Goal: Information Seeking & Learning: Find specific fact

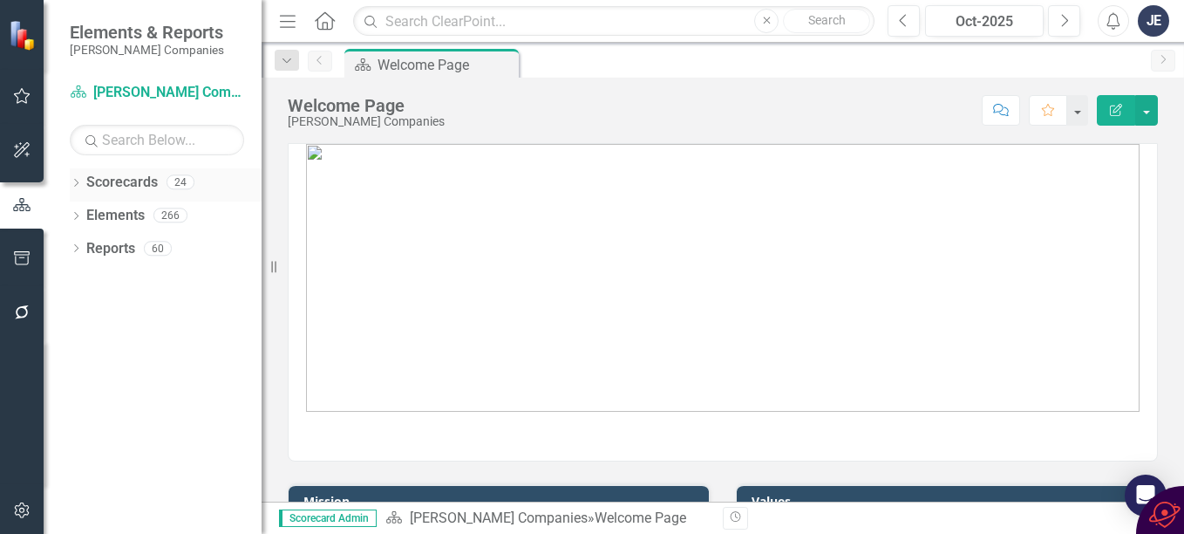
click at [131, 181] on link "Scorecards" at bounding box center [122, 183] width 72 height 20
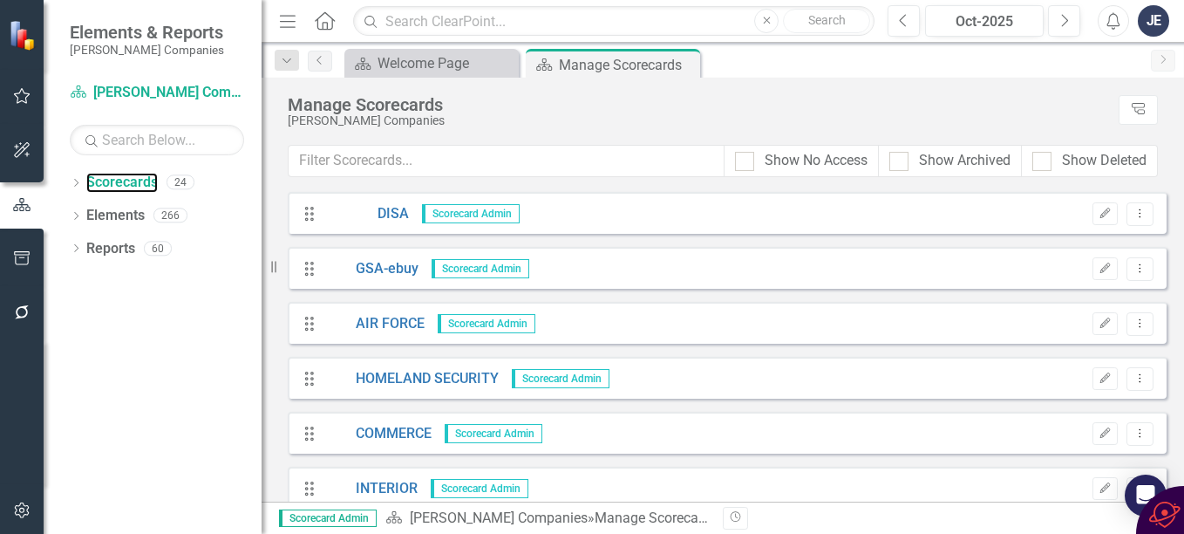
scroll to position [262, 0]
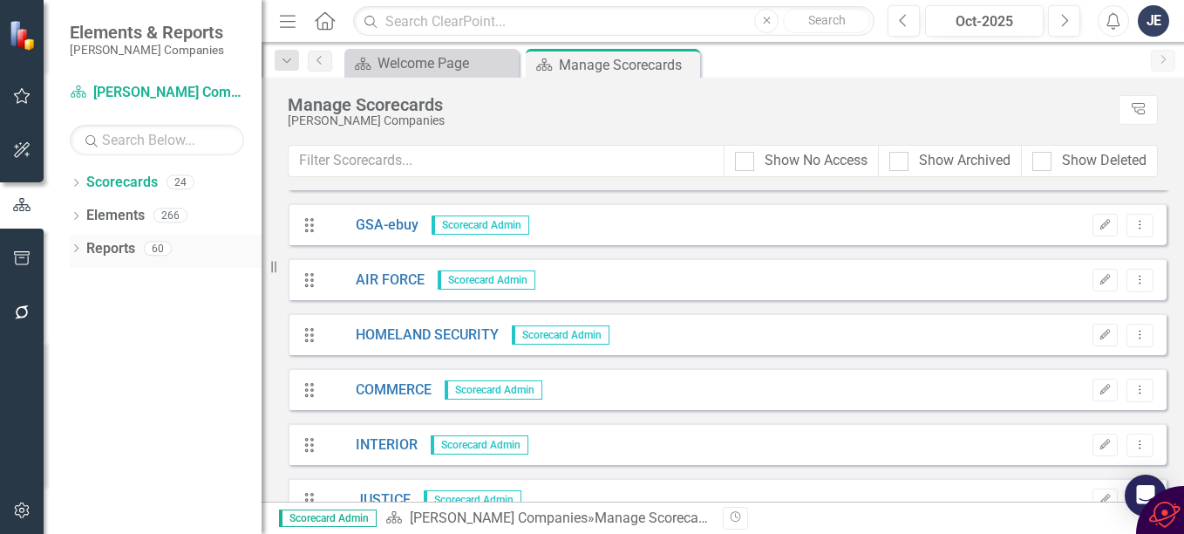
click at [110, 247] on link "Reports" at bounding box center [110, 249] width 49 height 20
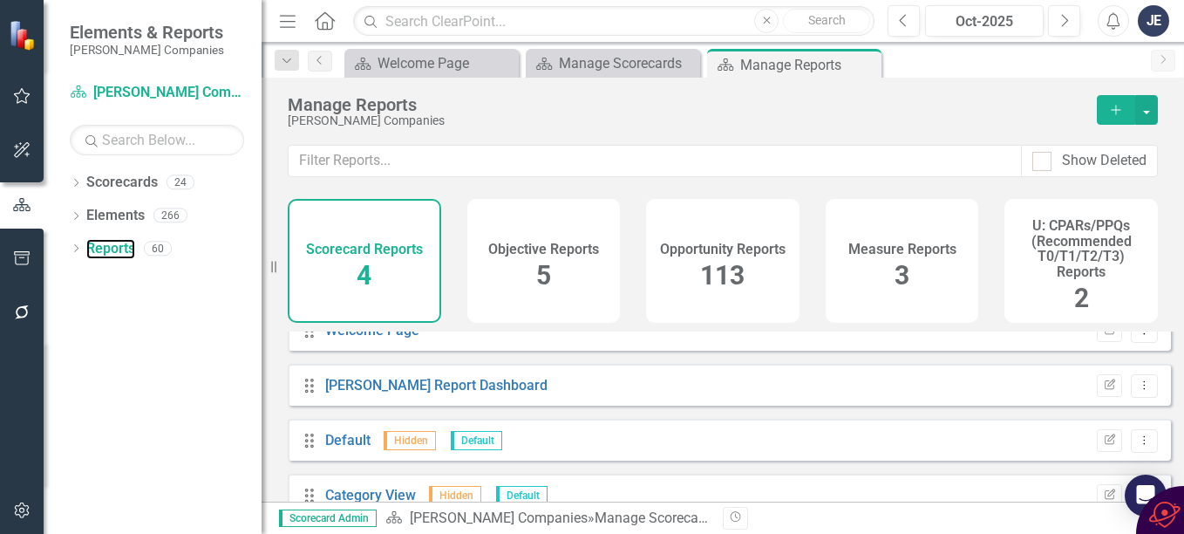
scroll to position [33, 0]
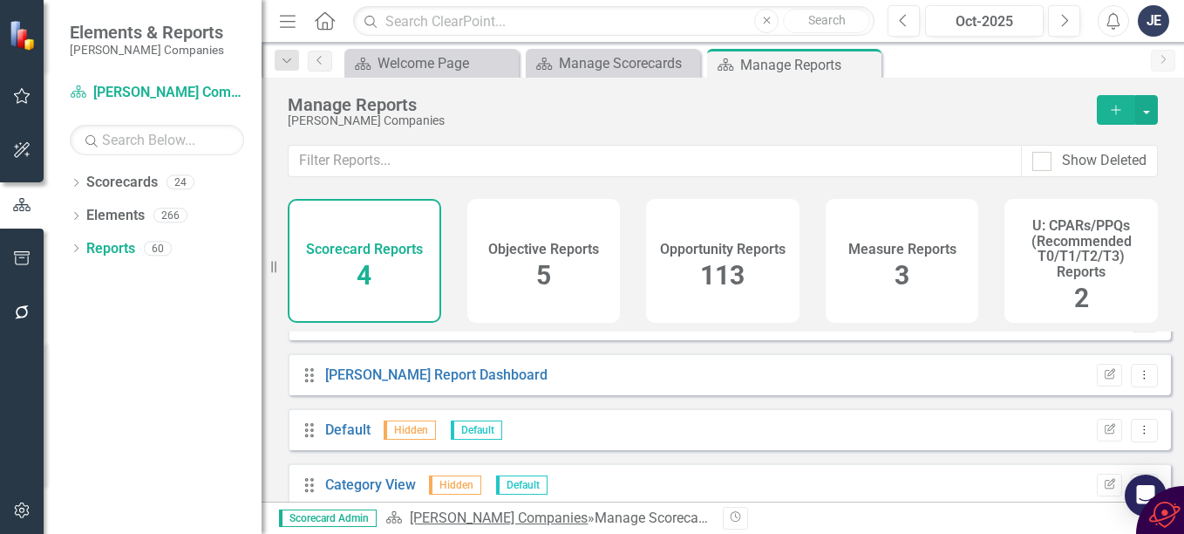
click at [494, 518] on link "[PERSON_NAME] Companies" at bounding box center [499, 517] width 178 height 17
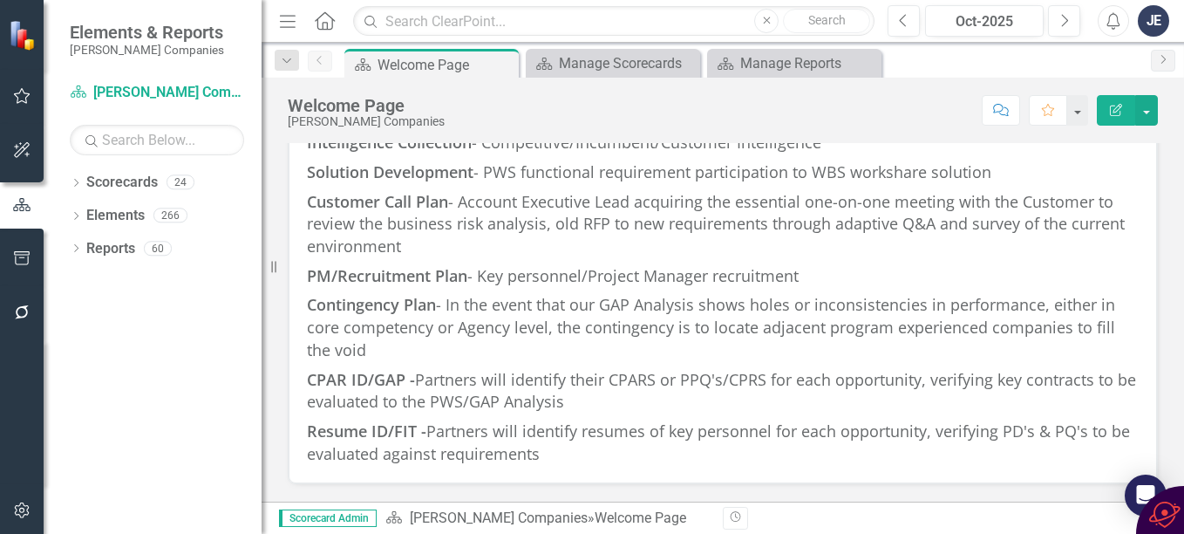
scroll to position [2261, 0]
click at [766, 68] on div "Manage Reports" at bounding box center [797, 63] width 115 height 22
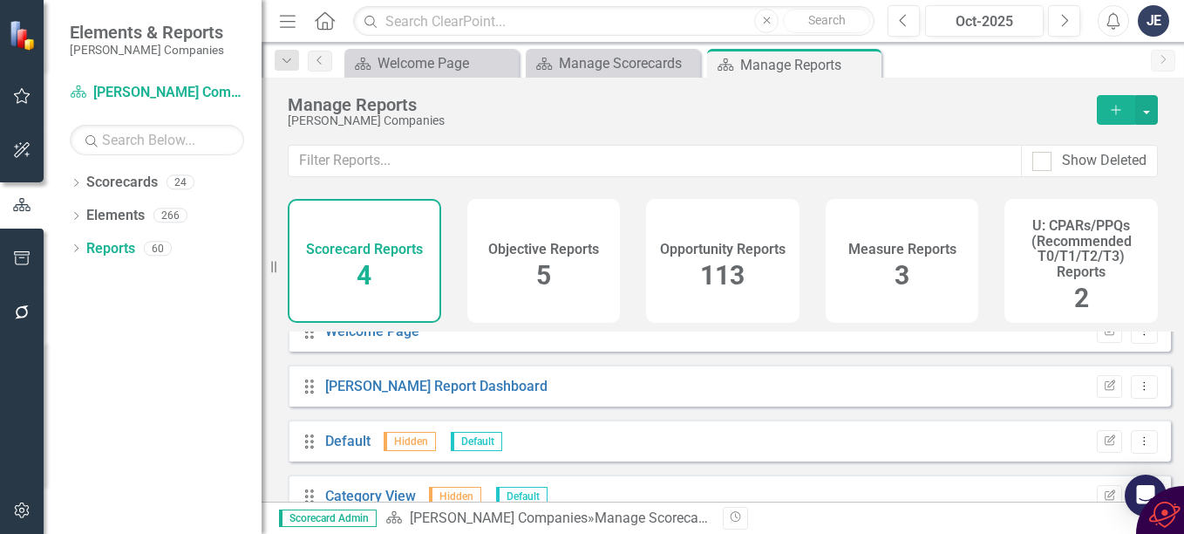
scroll to position [33, 0]
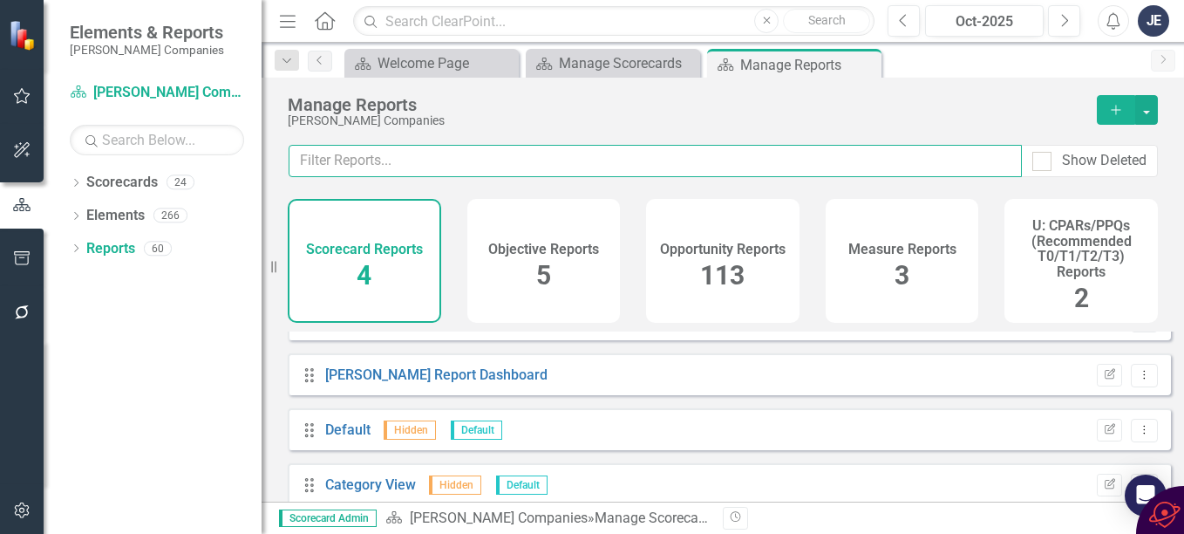
click at [447, 165] on input "text" at bounding box center [655, 161] width 733 height 32
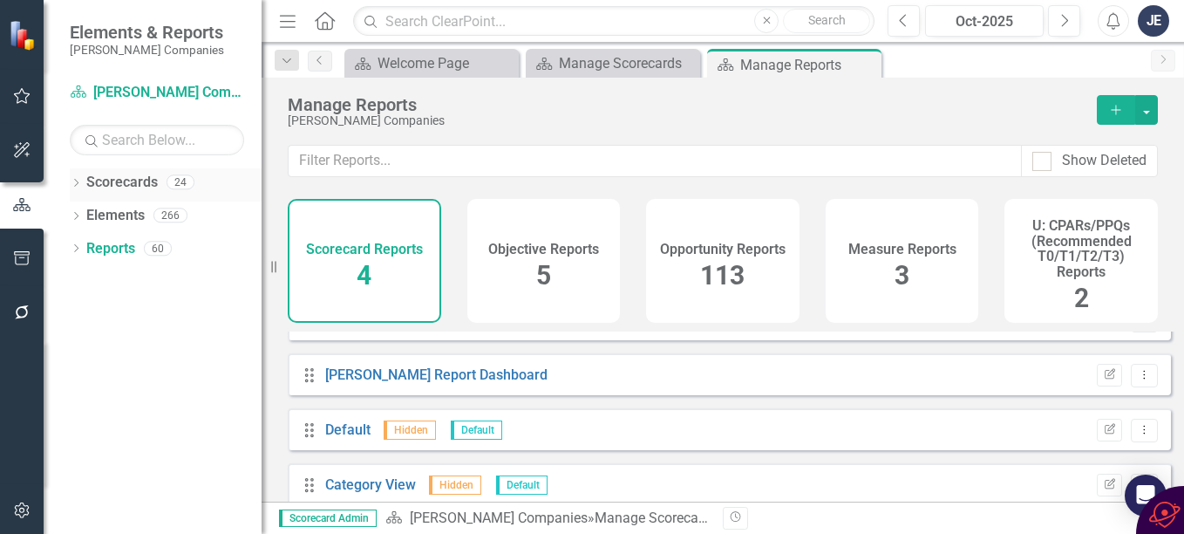
click at [130, 180] on link "Scorecards" at bounding box center [122, 183] width 72 height 20
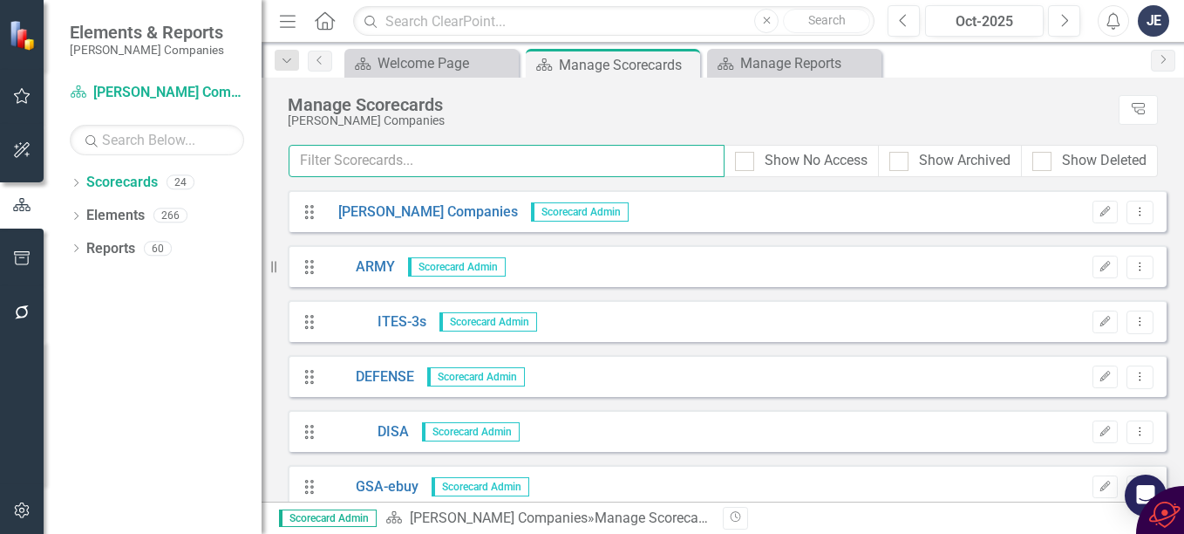
click at [376, 160] on input "text" at bounding box center [507, 161] width 436 height 32
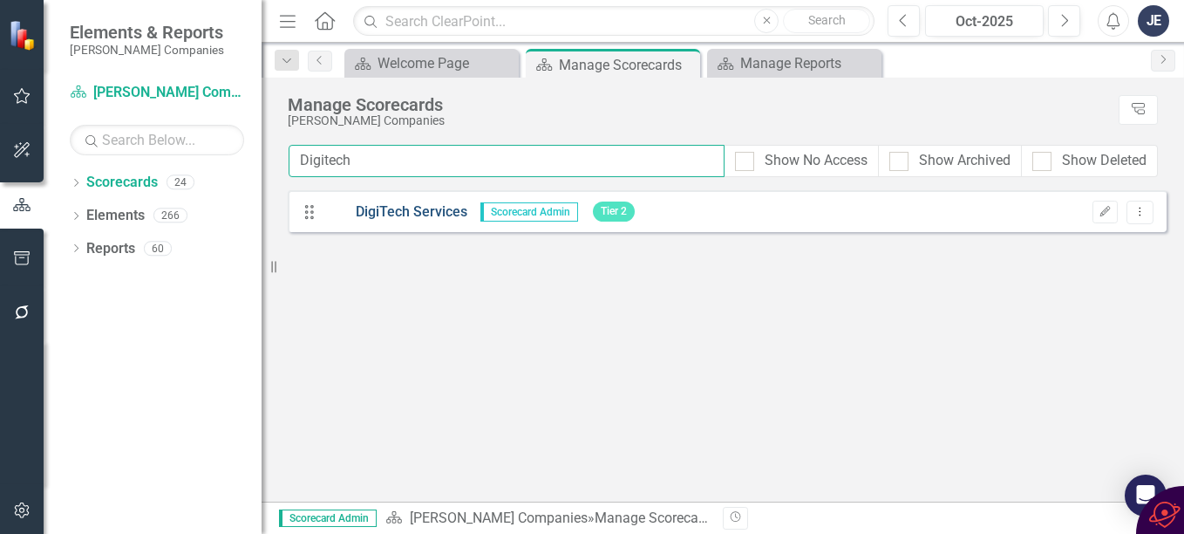
type input "Digitech"
click at [371, 205] on link "DigiTech Services" at bounding box center [396, 212] width 142 height 20
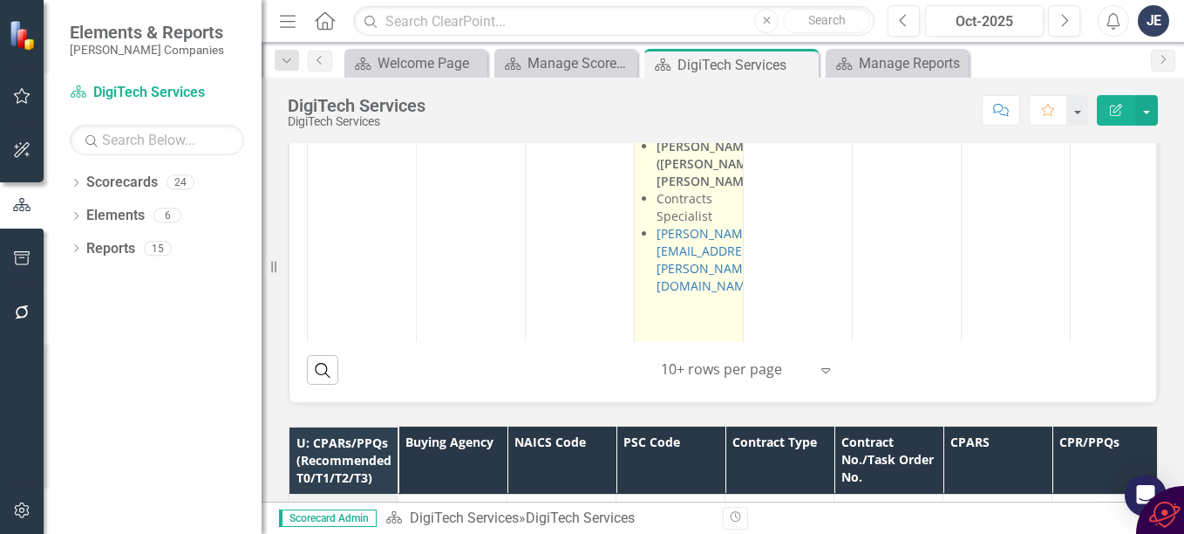
scroll to position [2180, 0]
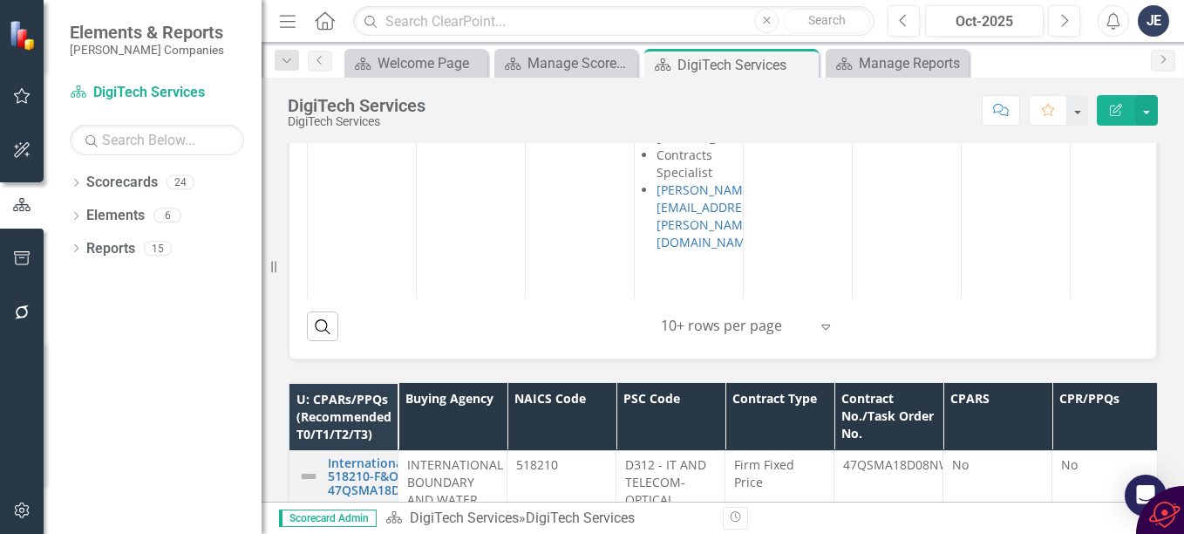
click at [817, 319] on icon "Expand" at bounding box center [825, 326] width 17 height 14
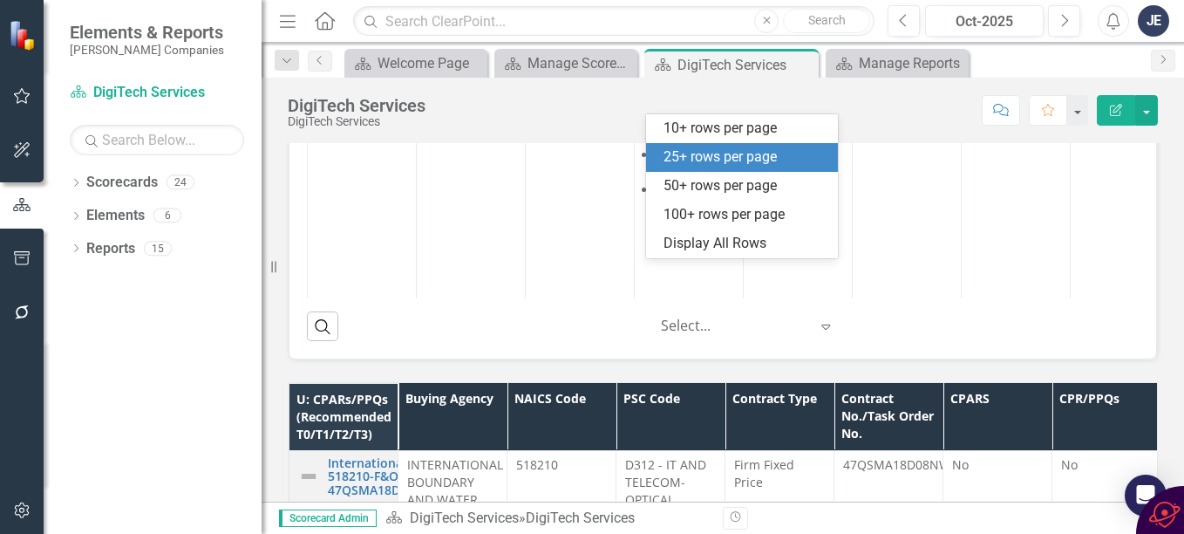
click at [719, 156] on div "25+ rows per page" at bounding box center [746, 157] width 164 height 20
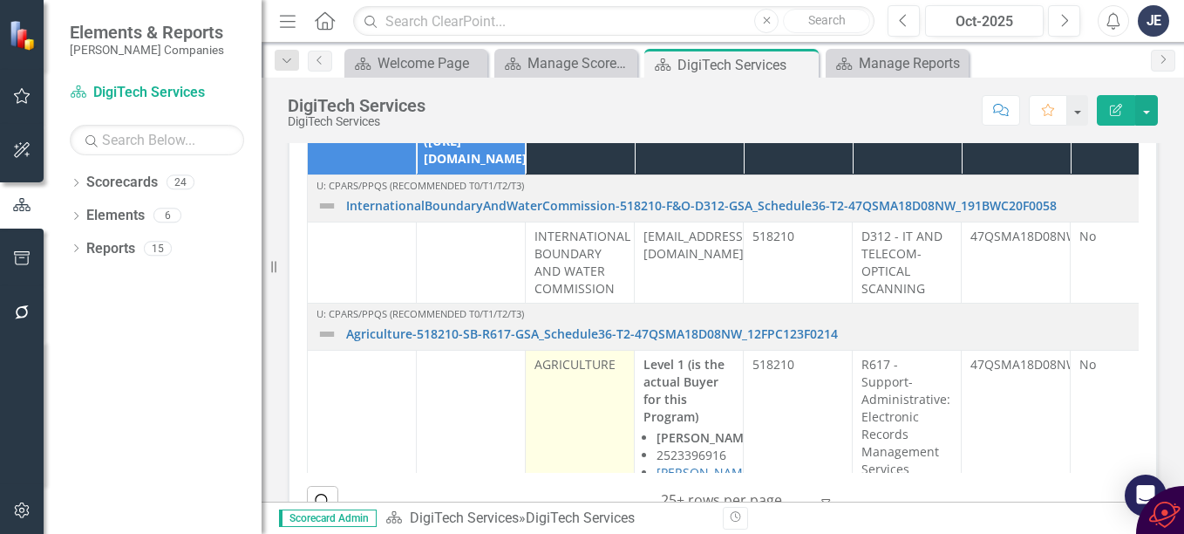
scroll to position [1918, 0]
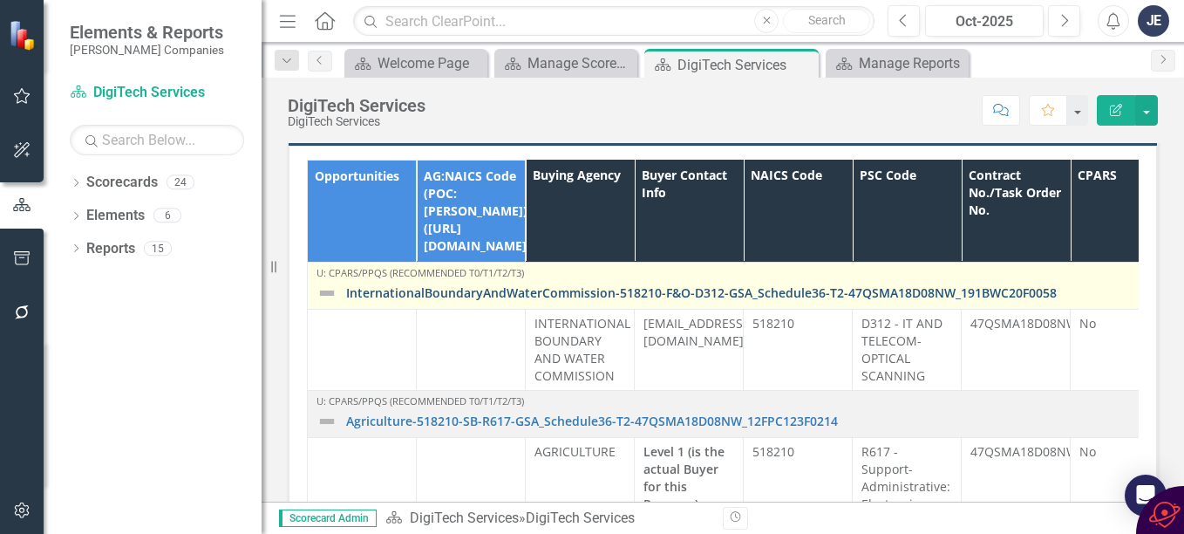
click at [529, 286] on link "InternationalBoundaryAndWaterCommission-518210-F&O-D312-GSA_Schedule36-T2-47QSM…" at bounding box center [1030, 292] width 1369 height 13
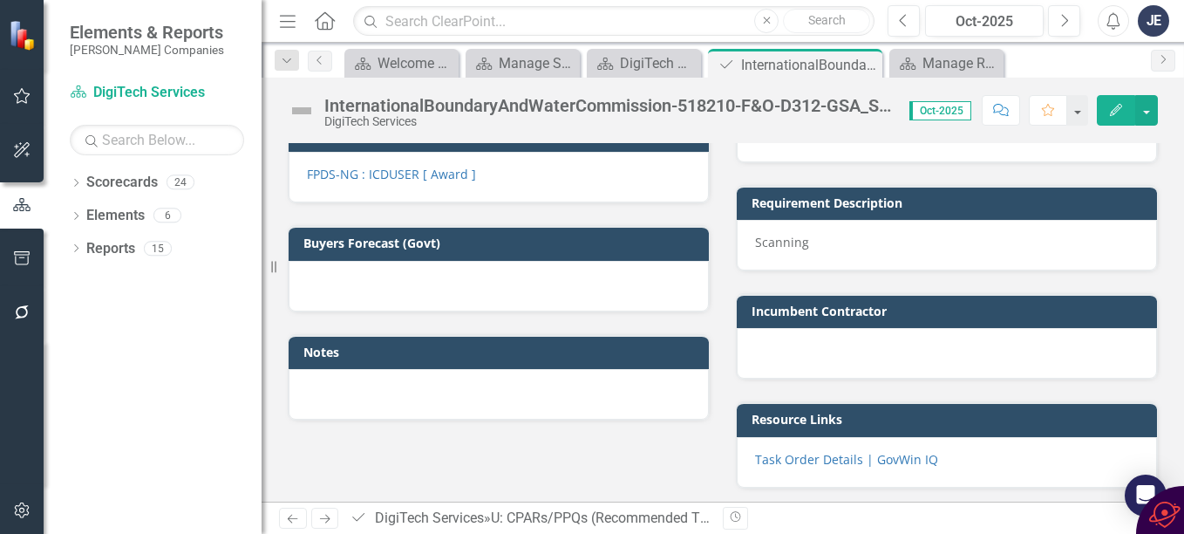
scroll to position [1537, 0]
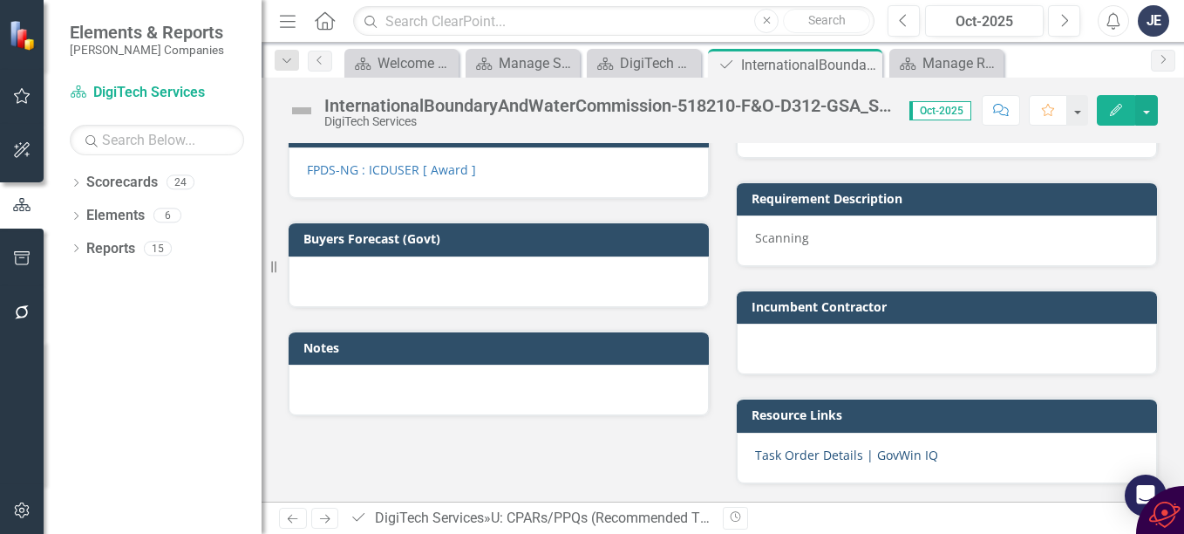
click at [790, 454] on link "Task Order Details | GovWin IQ" at bounding box center [846, 454] width 183 height 17
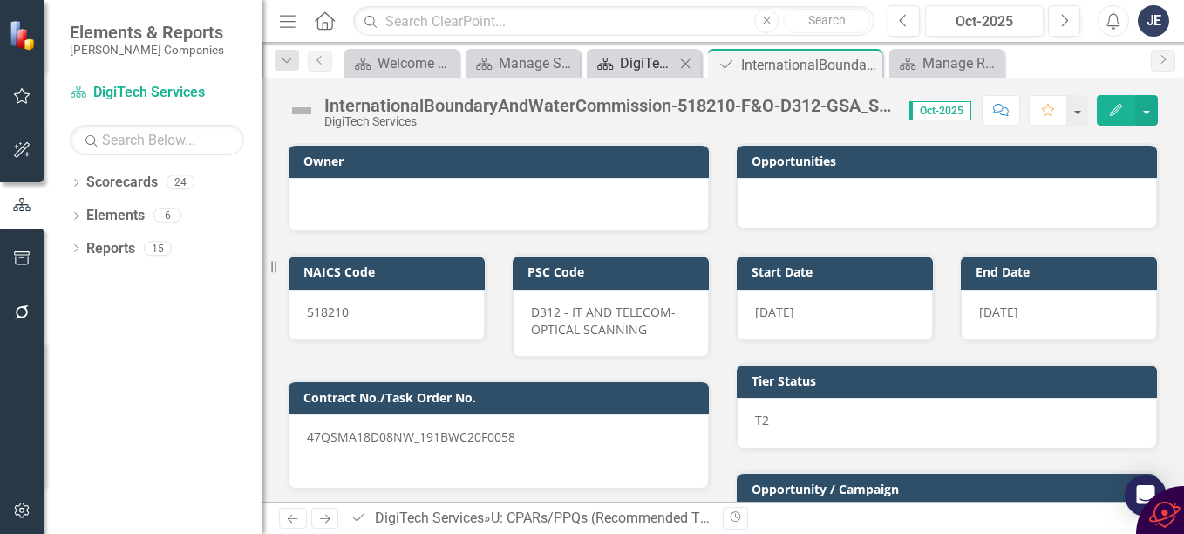
click at [634, 61] on div "DigiTech Services" at bounding box center [647, 63] width 55 height 22
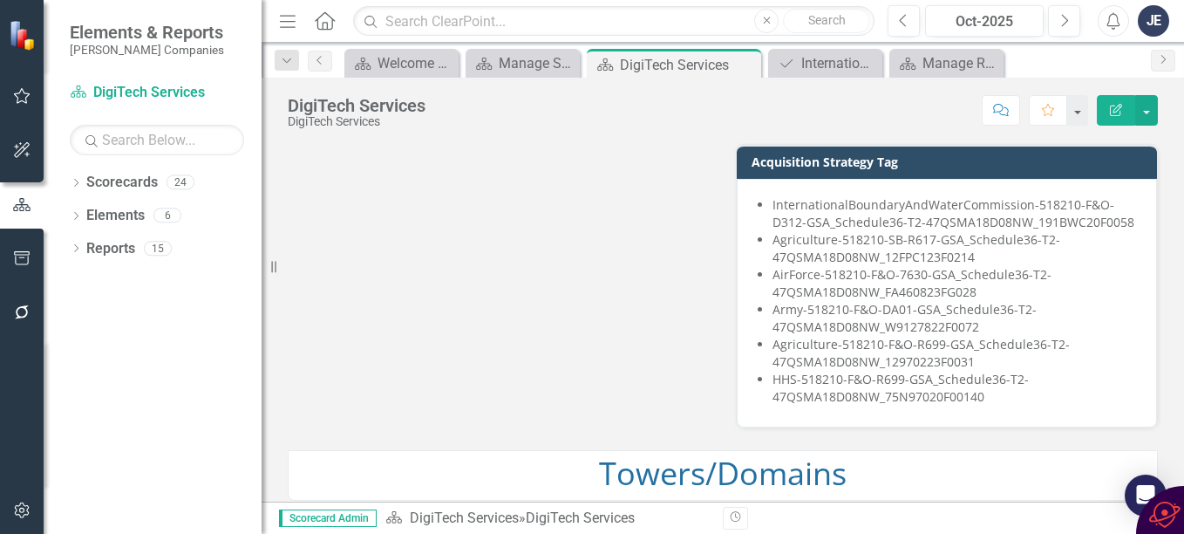
scroll to position [1221, 0]
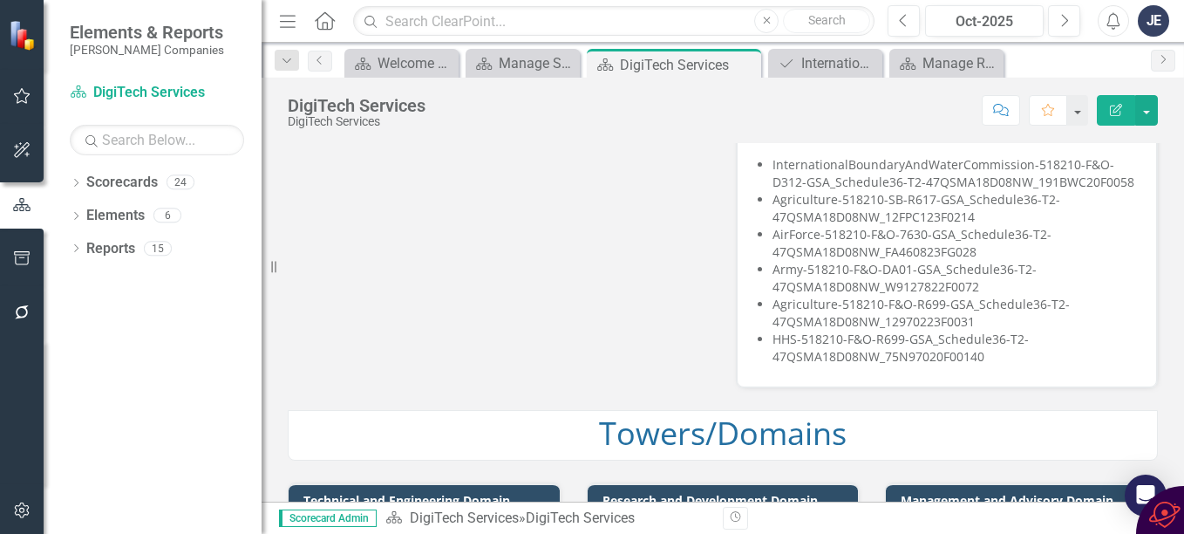
click at [867, 331] on li "HHS-518210-F&O-R699-GSA_Schedule36-T2-47QSMA18D08NW_75N97020F00140" at bounding box center [956, 348] width 366 height 35
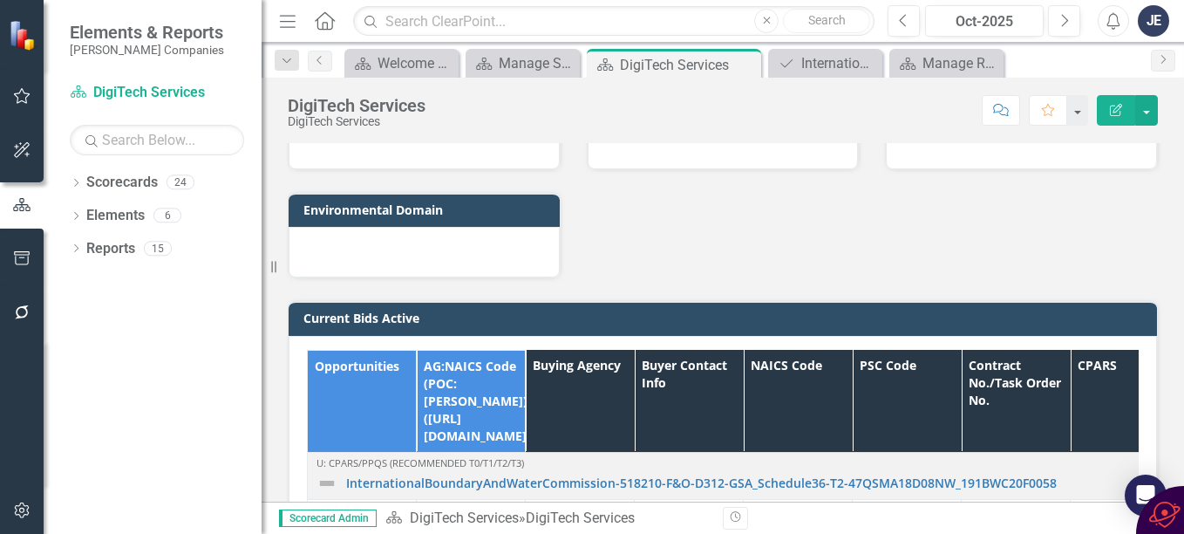
scroll to position [1831, 0]
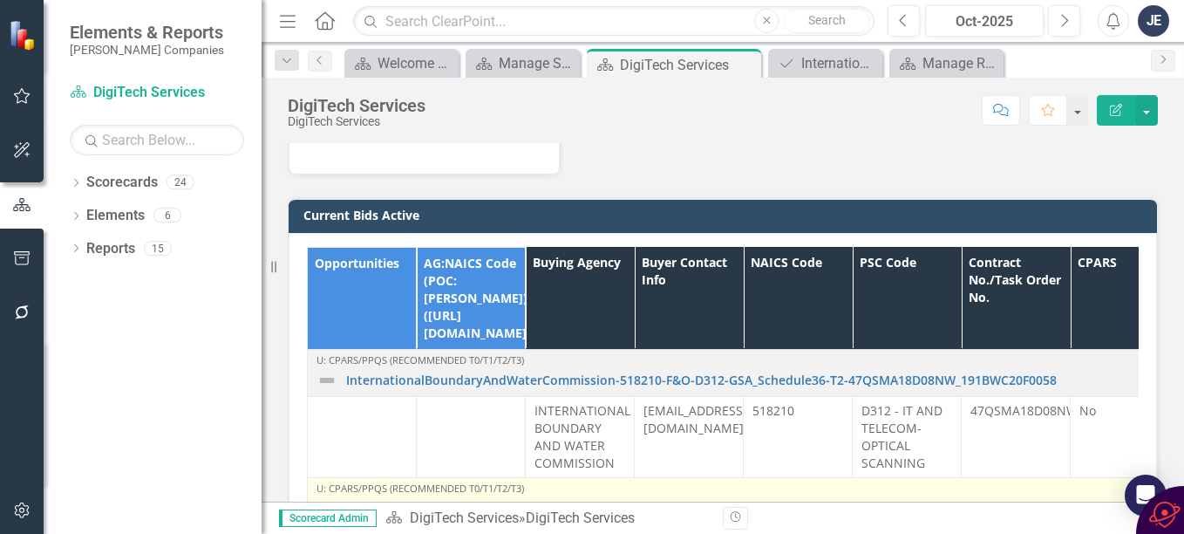
click at [561, 501] on link "Agriculture-518210-SB-R617-GSA_Schedule36-T2-47QSMA18D08NW_12FPC123F0214" at bounding box center [1030, 507] width 1369 height 13
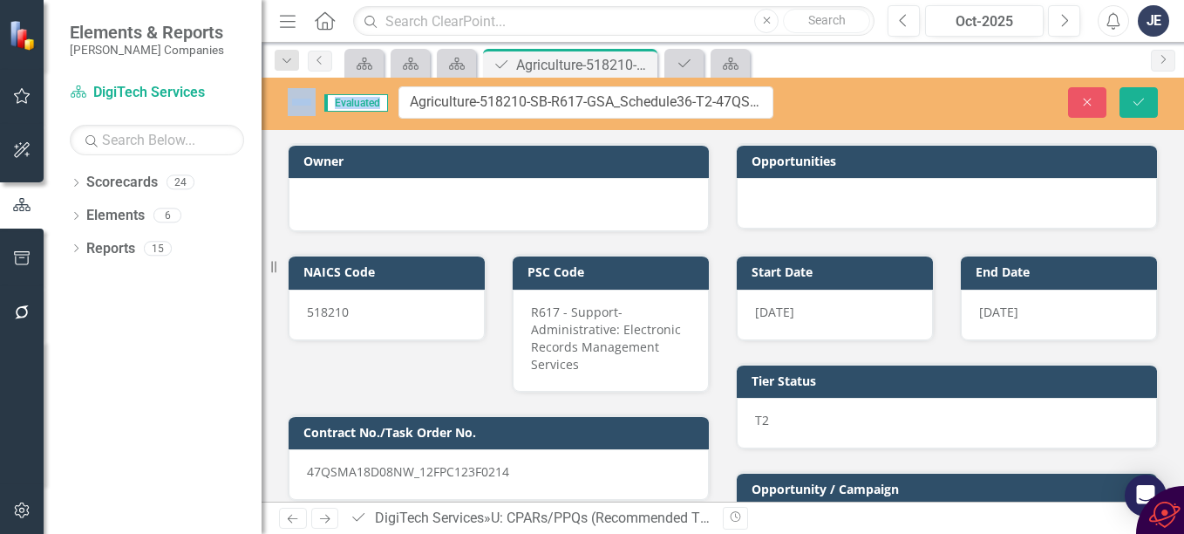
drag, startPoint x: 731, startPoint y: 104, endPoint x: 702, endPoint y: 94, distance: 30.3
click at [628, 103] on input "Agriculture-518210-SB-R617-GSA_Schedule36-T2-47QSMA18D08NW_12FPC123F0214" at bounding box center [586, 102] width 375 height 32
click at [584, 99] on input "Agriculture-518210-SB-R617-GSA_Schedule36-T2-47QSMA18D08NW_12FPC123F0214" at bounding box center [586, 102] width 375 height 32
click at [718, 98] on input "Agriculture-518210-SB-R617-GSA_Schedule36-T2-47QSMA18D08NW_12FPC123F0214" at bounding box center [586, 102] width 375 height 32
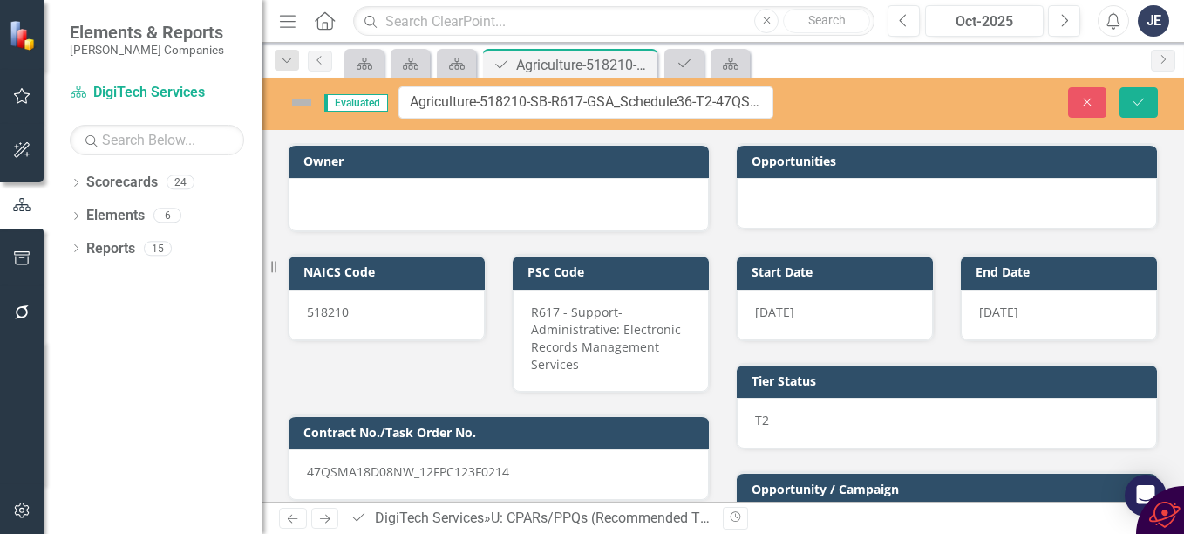
click at [818, 108] on div "Close Save" at bounding box center [992, 102] width 358 height 31
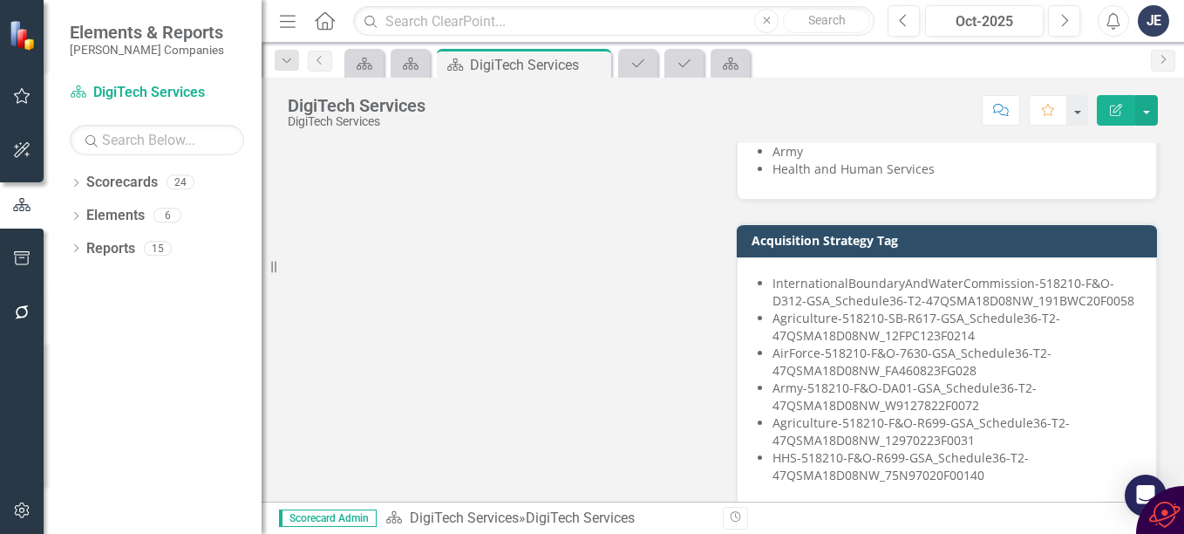
scroll to position [1134, 0]
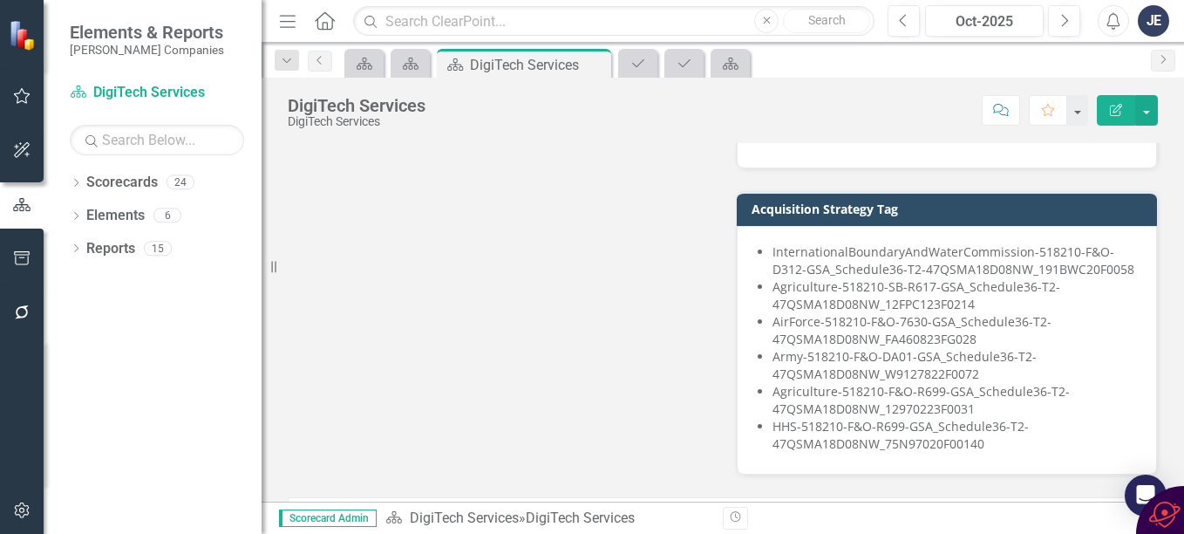
click at [920, 243] on li "InternationalBoundaryAndWaterCommission-518210-F&O-D312-GSA_Schedule36-T2-47QSM…" at bounding box center [956, 260] width 366 height 35
click at [918, 313] on li "AirForce-518210-F&O-7630-GSA_Schedule36-T2-47QSMA18D08NW_FA460823FG028" at bounding box center [956, 330] width 366 height 35
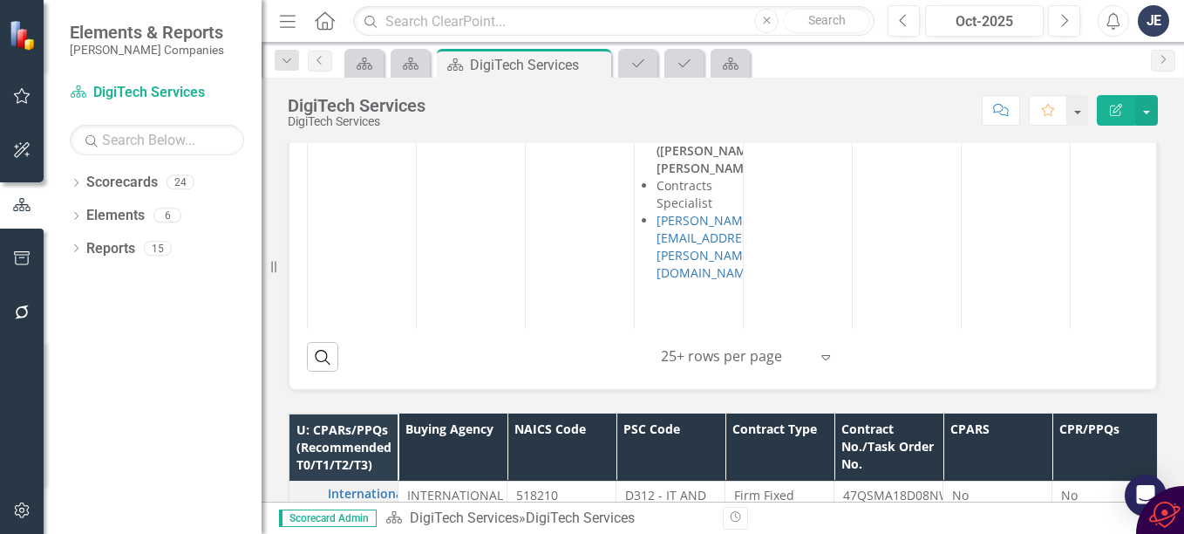
scroll to position [2180, 0]
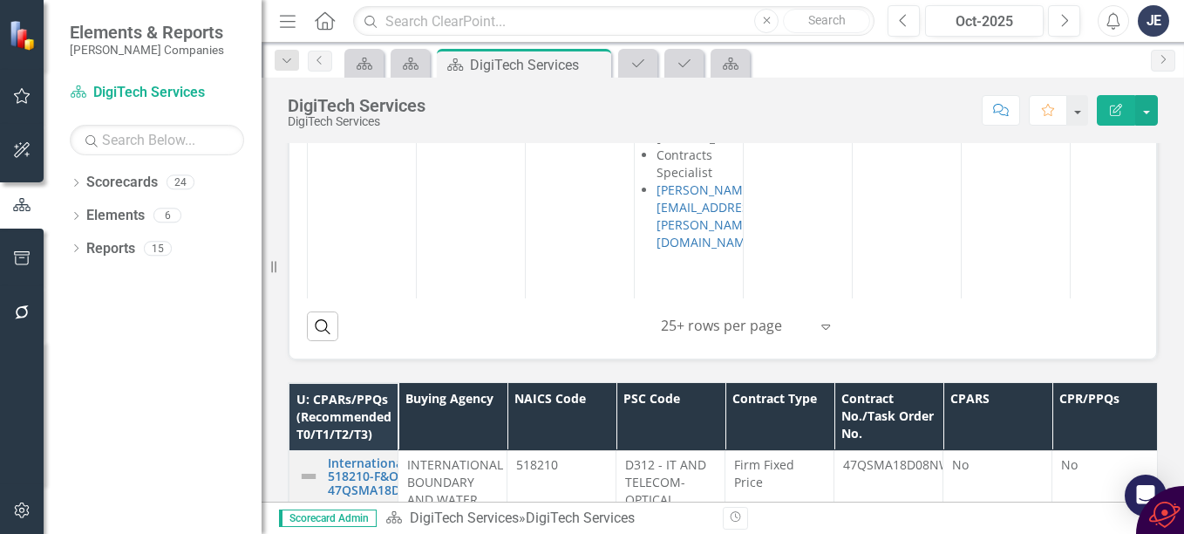
click at [602, 355] on link "HHS-518210-F&O-R699-GSA_Schedule36-T2-47QSMA18D08NW_75N97020F00140" at bounding box center [1030, 361] width 1369 height 13
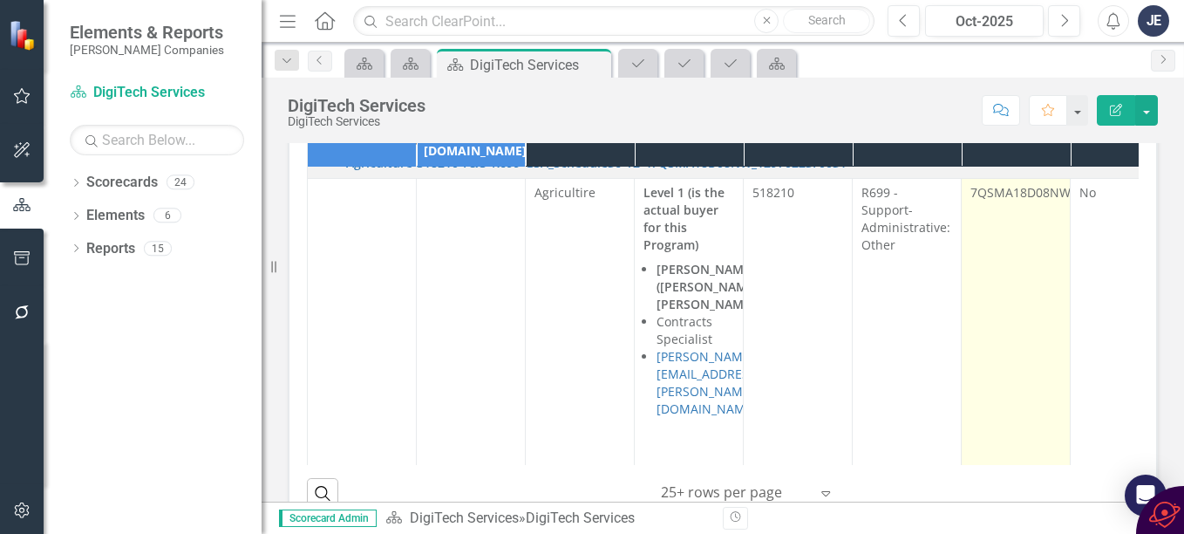
scroll to position [2093, 0]
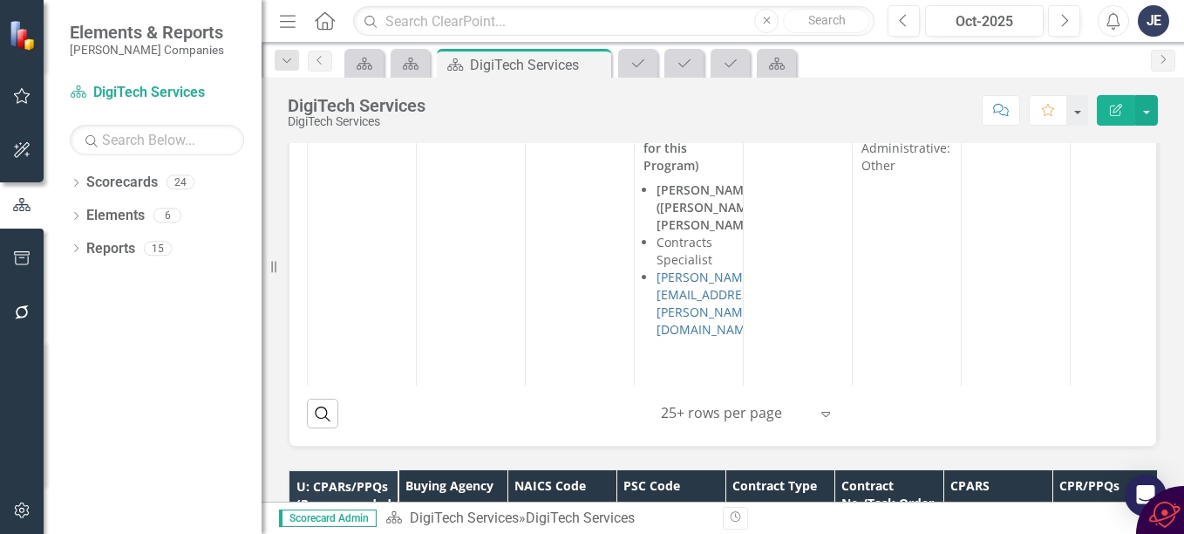
click at [478, 442] on link "HHS-518210-F&O-R699-GSA_Schedule36-T2-47QSMA18D08NW_75N97020F00140" at bounding box center [1030, 448] width 1369 height 13
